Goal: Navigation & Orientation: Go to known website

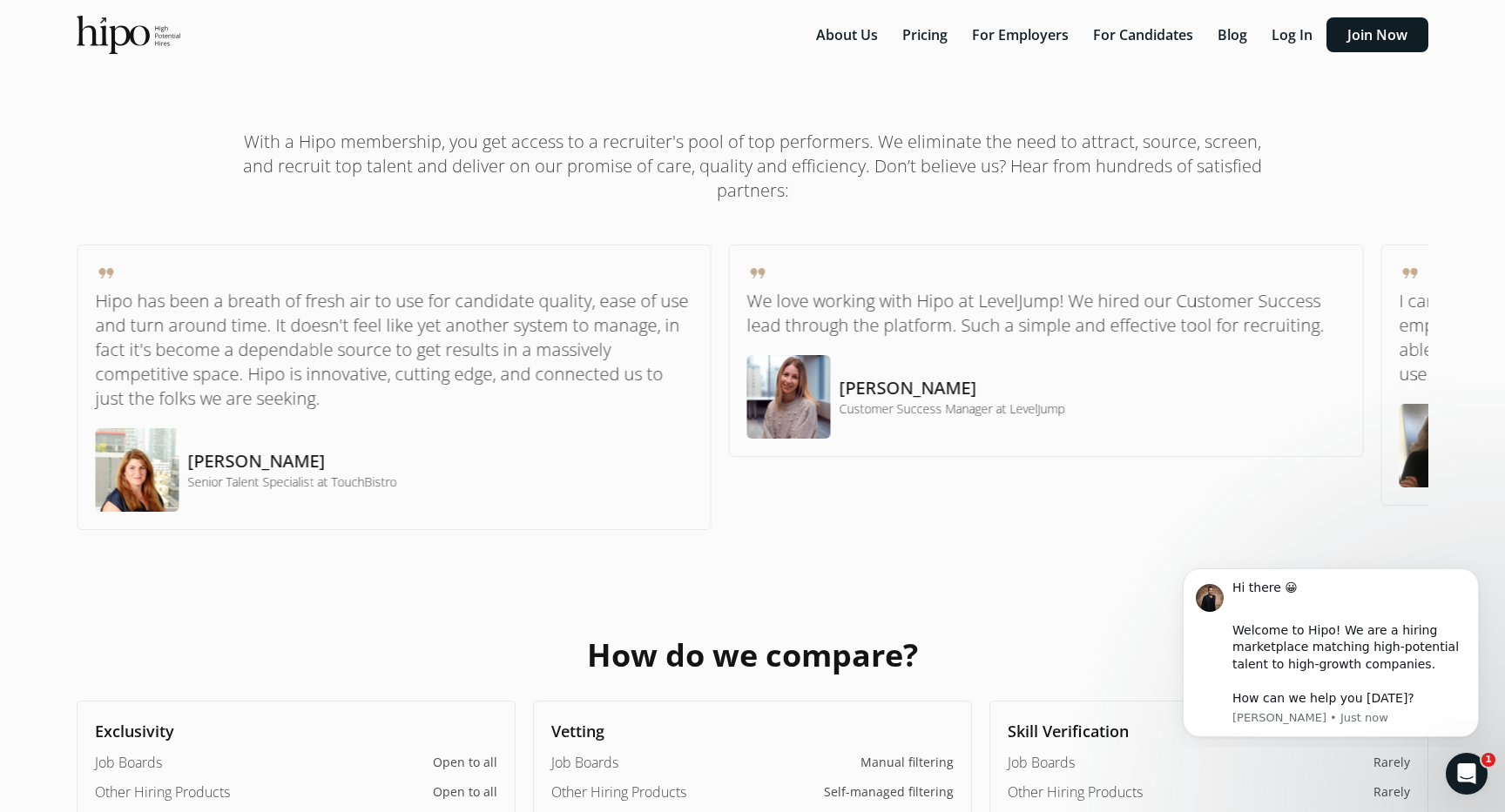
scroll to position [426, 0]
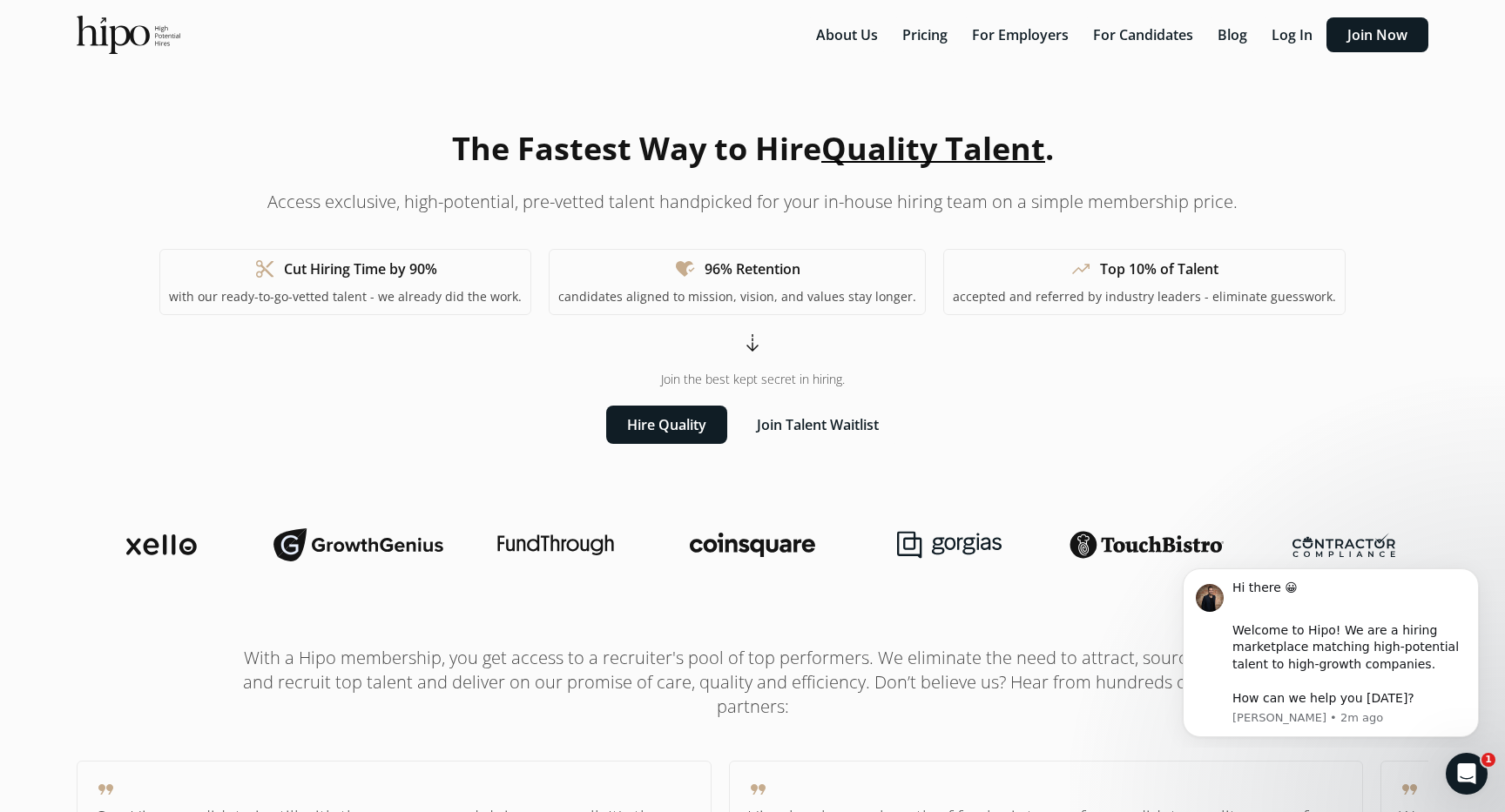
click at [147, 38] on img at bounding box center [128, 35] width 103 height 38
